Goal: Transaction & Acquisition: Subscribe to service/newsletter

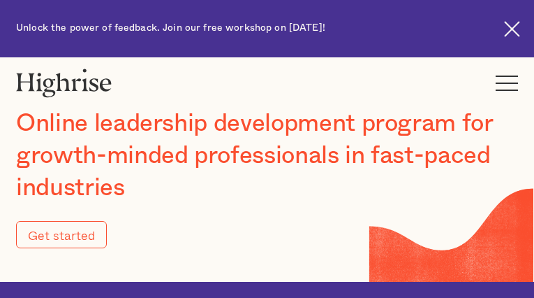
type input "Submit"
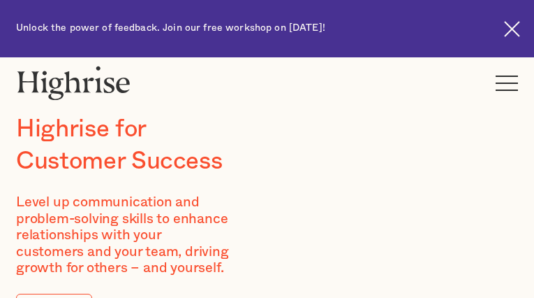
type input "tLLQcjBnbwdgLhu"
type input "PCRXFZUiJKXi"
type input "[EMAIL_ADDRESS][DOMAIN_NAME]"
type input "8659583139"
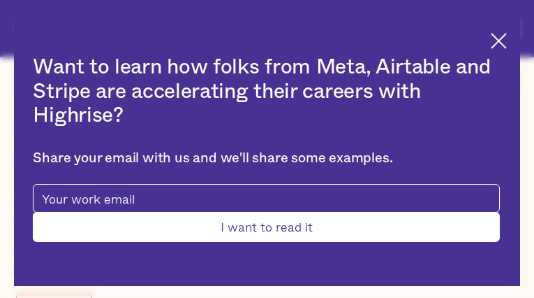
type input "Submit"
type input "WgFSeJaSIQMf"
type input "McDyOoEGVwzc"
type input "[EMAIL_ADDRESS][DOMAIN_NAME]"
type input "bvVaOahHVAFdf"
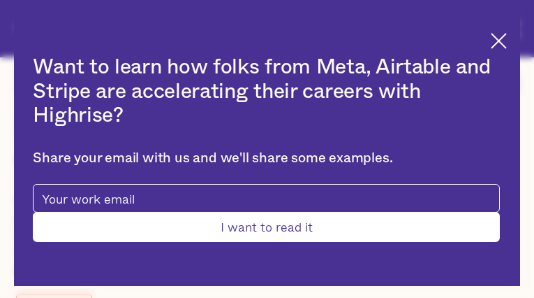
type input "btCvHjyRtMsX"
type input "[EMAIL_ADDRESS][DOMAIN_NAME]"
type input "9717514383"
type input "IQLLtFVrtHhyM"
type input "QkZOAzoQSnBu"
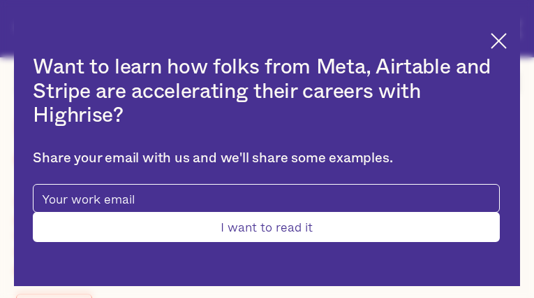
type input "[EMAIL_ADDRESS][DOMAIN_NAME]"
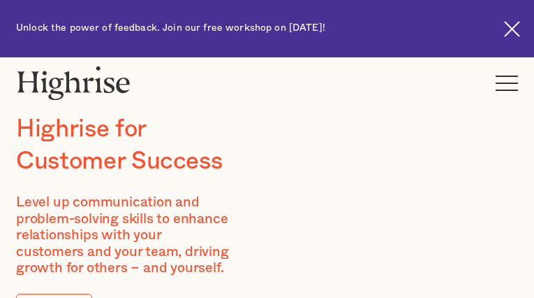
type input "XzQlOOBBnolmmZ"
type input "oGIkJNrIKcIkhisv"
type input "[EMAIL_ADDRESS][DOMAIN_NAME]"
type input "mFBBhgiwYdp"
type input "ilaIZYxqMECvd"
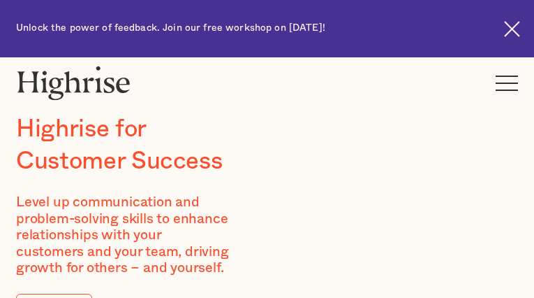
type input "[EMAIL_ADDRESS][DOMAIN_NAME]"
type input "5328893768"
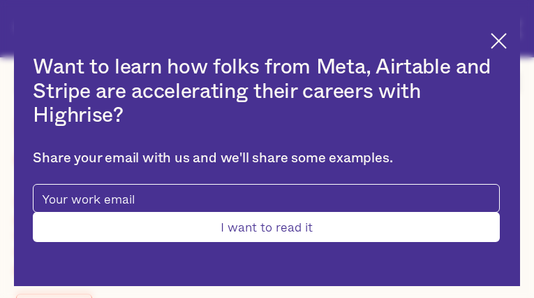
type input "YaGQOLht"
type input "rMvFHipPOeBAHV"
type input "[EMAIL_ADDRESS][DOMAIN_NAME]"
type input "9163781812"
type input "FDXOfvHkU"
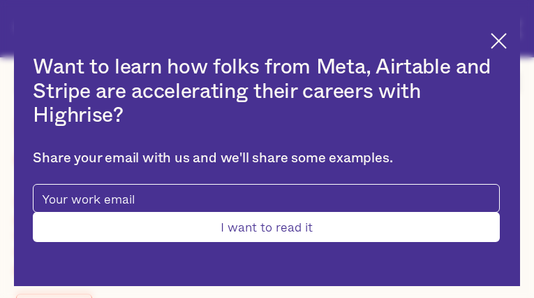
type input "jQszJjphGGSxZ"
type input "[EMAIL_ADDRESS][DOMAIN_NAME]"
